Goal: Task Accomplishment & Management: Manage account settings

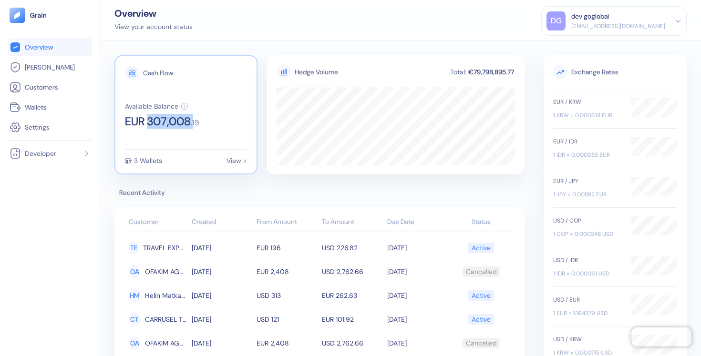
copy span "307,008"
drag, startPoint x: 148, startPoint y: 122, endPoint x: 194, endPoint y: 122, distance: 46.7
click at [194, 122] on div "EUR 307,008 . 19" at bounding box center [162, 121] width 74 height 11
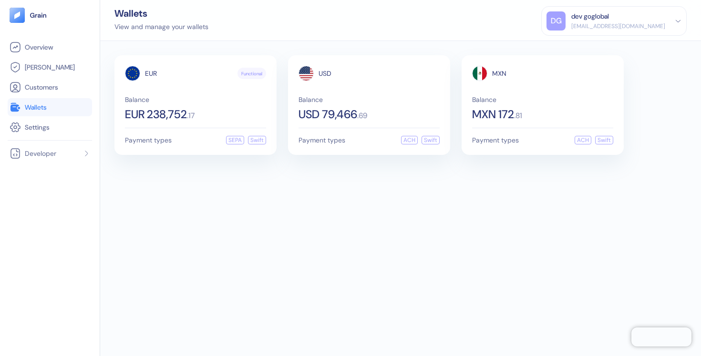
click at [637, 16] on div "dev goglobal" at bounding box center [618, 16] width 94 height 10
click at [585, 44] on div "Sign Out" at bounding box center [572, 47] width 26 height 10
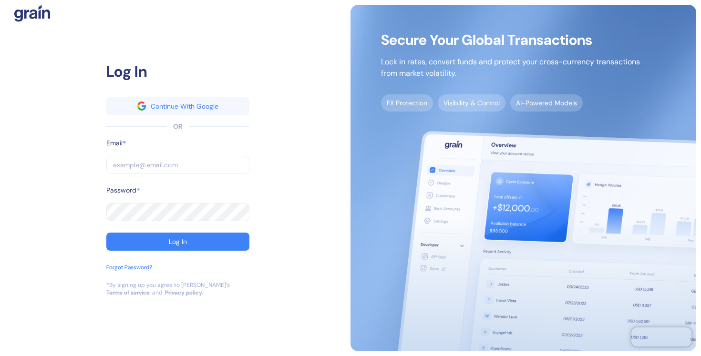
click at [194, 165] on input "text" at bounding box center [177, 165] width 143 height 18
type input "t"
type input "tr"
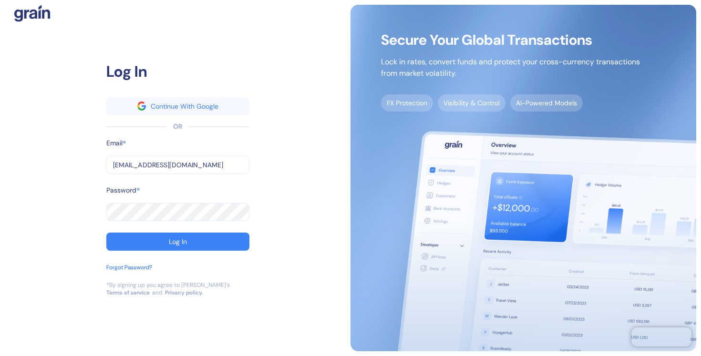
type input "[EMAIL_ADDRESS][DOMAIN_NAME]"
